Goal: Transaction & Acquisition: Download file/media

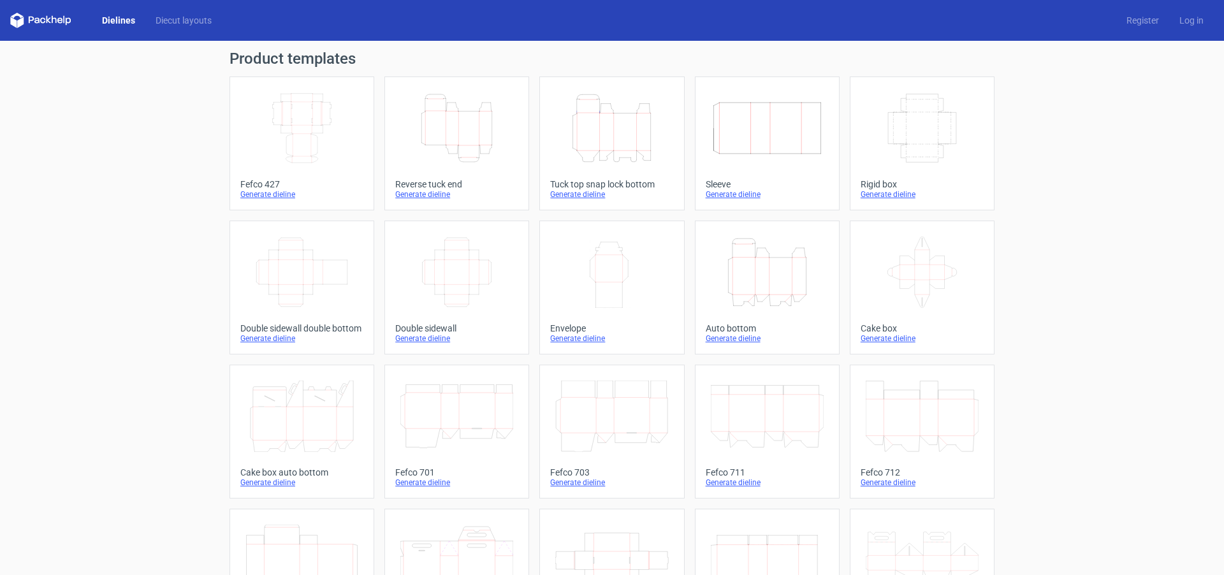
click at [568, 196] on div "Generate dieline" at bounding box center [611, 194] width 123 height 10
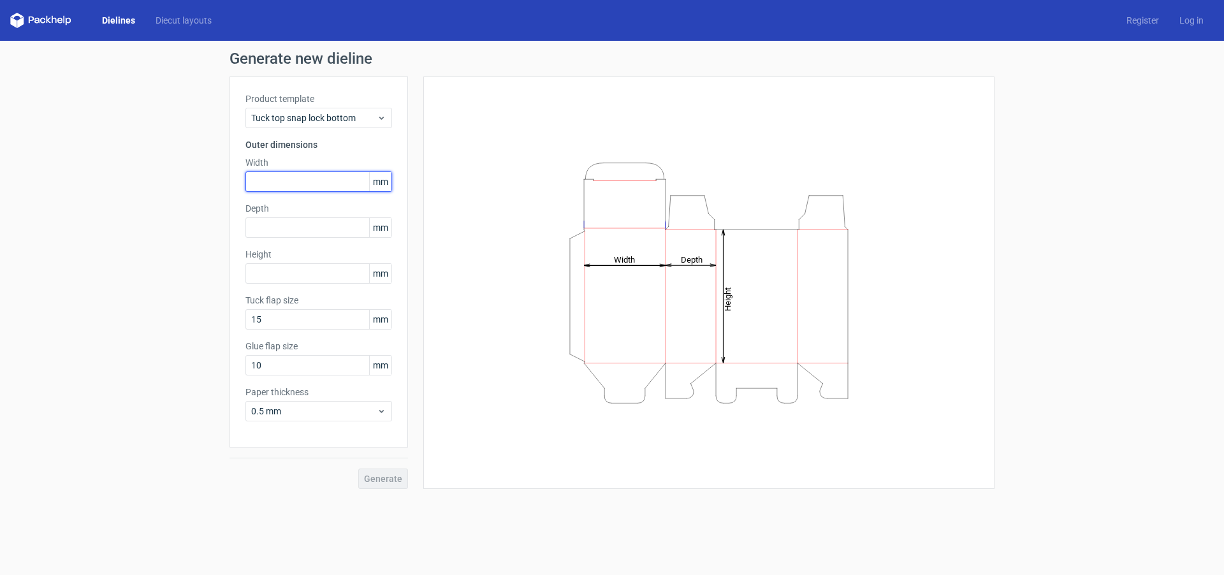
click at [282, 182] on input "text" at bounding box center [318, 181] width 147 height 20
type input "50"
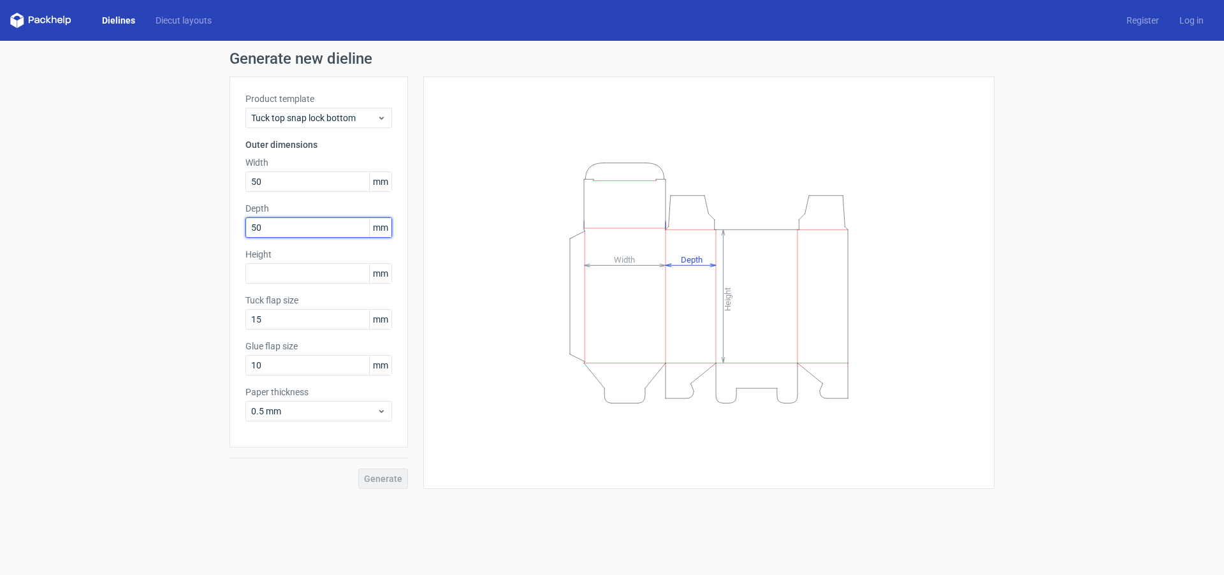
type input "50"
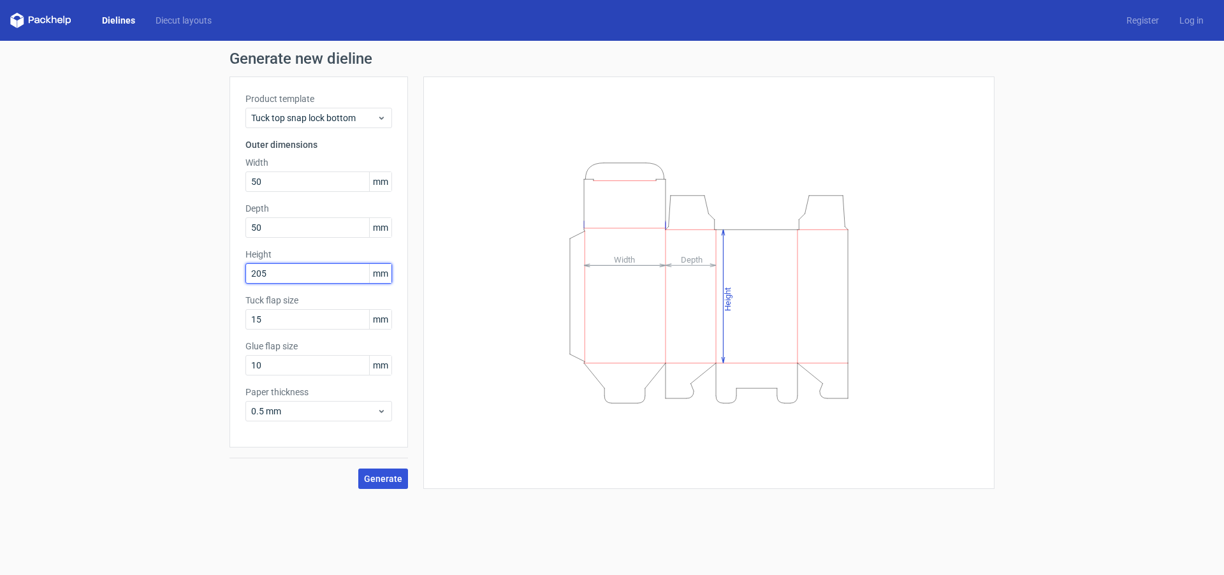
type input "205"
click at [383, 479] on span "Generate" at bounding box center [383, 478] width 38 height 9
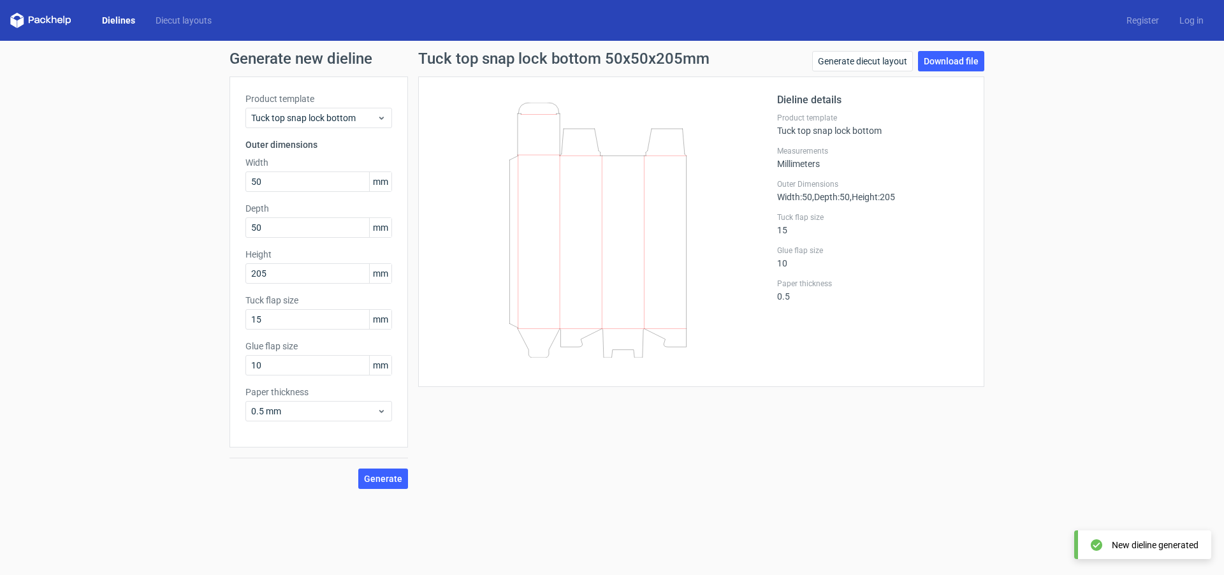
drag, startPoint x: 958, startPoint y: 56, endPoint x: 986, endPoint y: 61, distance: 28.4
click at [958, 56] on link "Download file" at bounding box center [951, 61] width 66 height 20
